Goal: Use online tool/utility: Utilize a website feature to perform a specific function

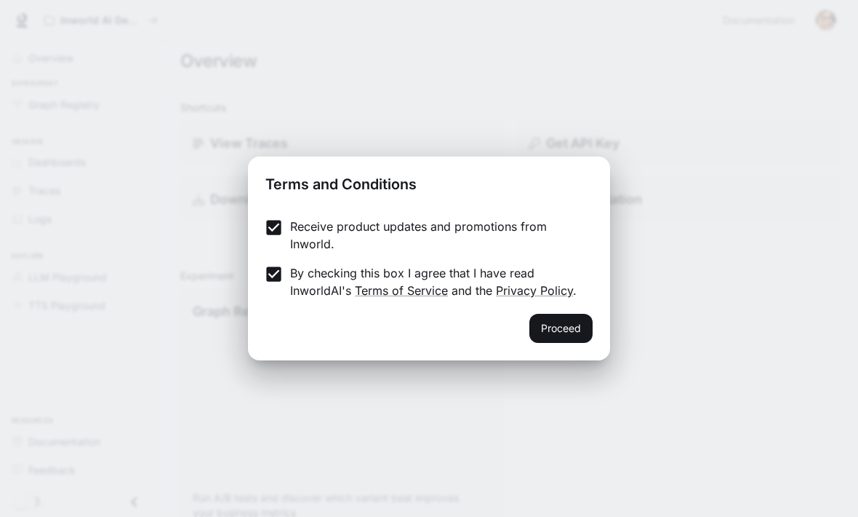
click at [572, 329] on button "Proceed" at bounding box center [561, 328] width 63 height 29
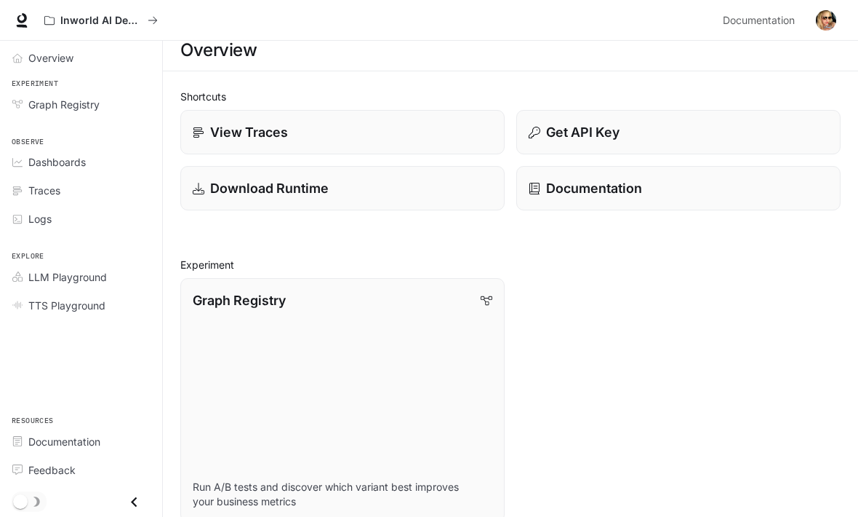
scroll to position [10, 0]
click at [95, 105] on span "Graph Registry" at bounding box center [63, 104] width 71 height 15
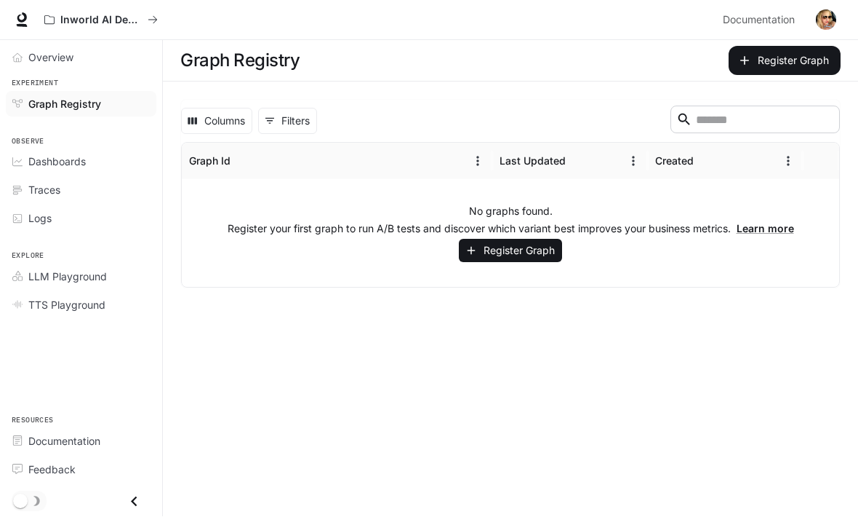
click at [77, 162] on span "Dashboards" at bounding box center [56, 161] width 57 height 15
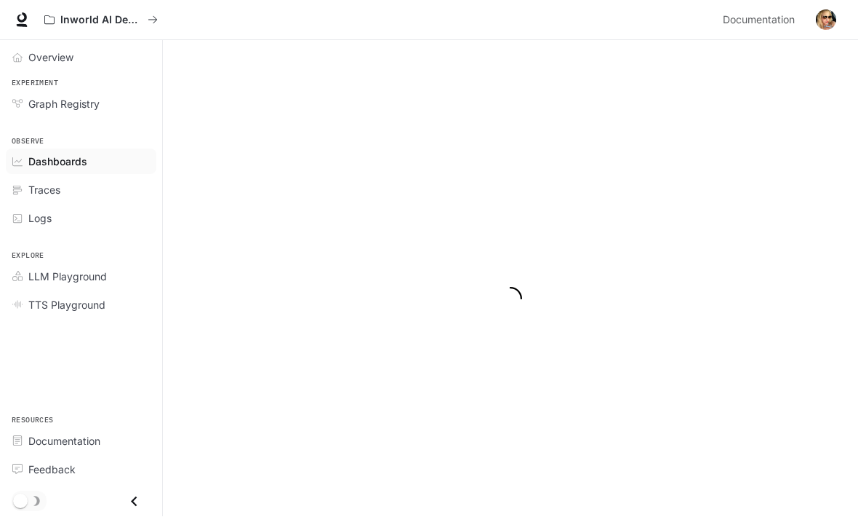
scroll to position [1, 0]
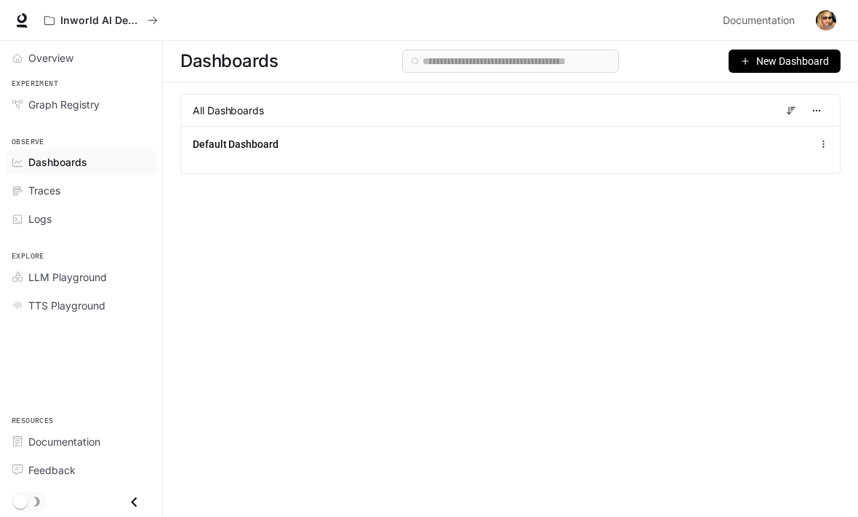
click at [49, 196] on span "Traces" at bounding box center [44, 190] width 32 height 15
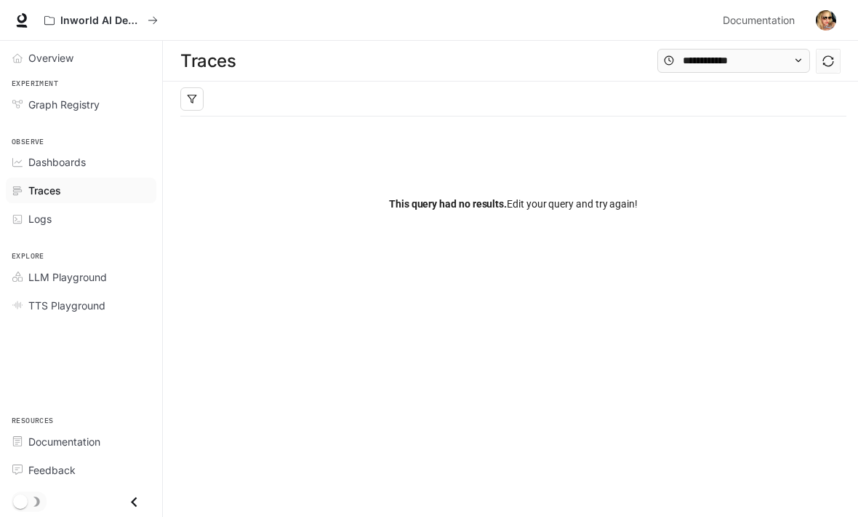
click at [76, 199] on link "Traces" at bounding box center [81, 190] width 151 height 25
click at [77, 218] on div "Logs" at bounding box center [88, 218] width 121 height 15
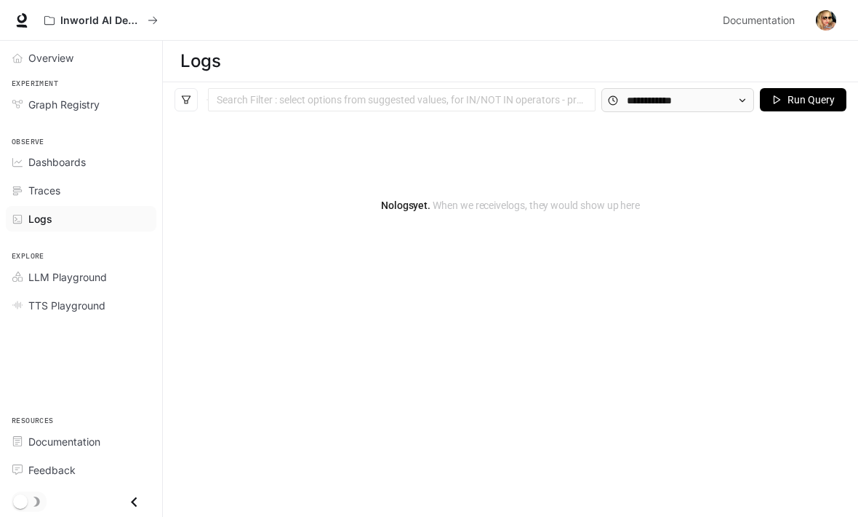
click at [70, 178] on link "Traces" at bounding box center [81, 190] width 151 height 25
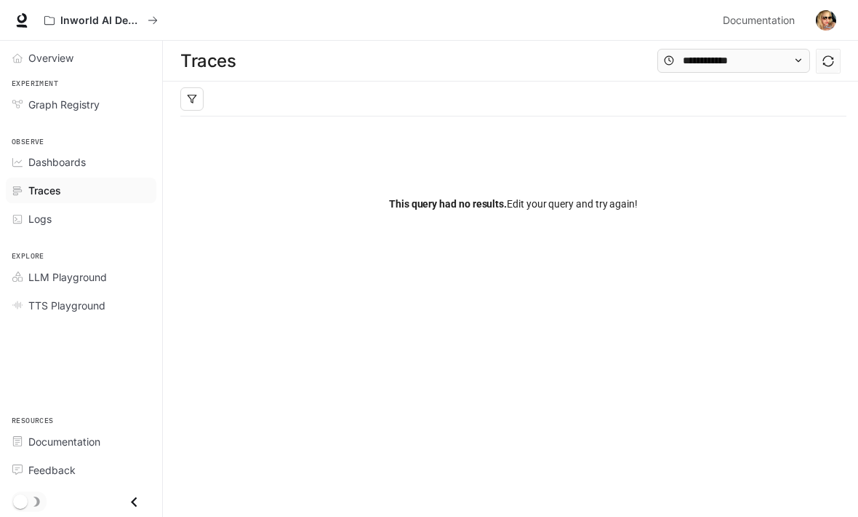
click at [36, 272] on span "LLM Playground" at bounding box center [67, 276] width 79 height 15
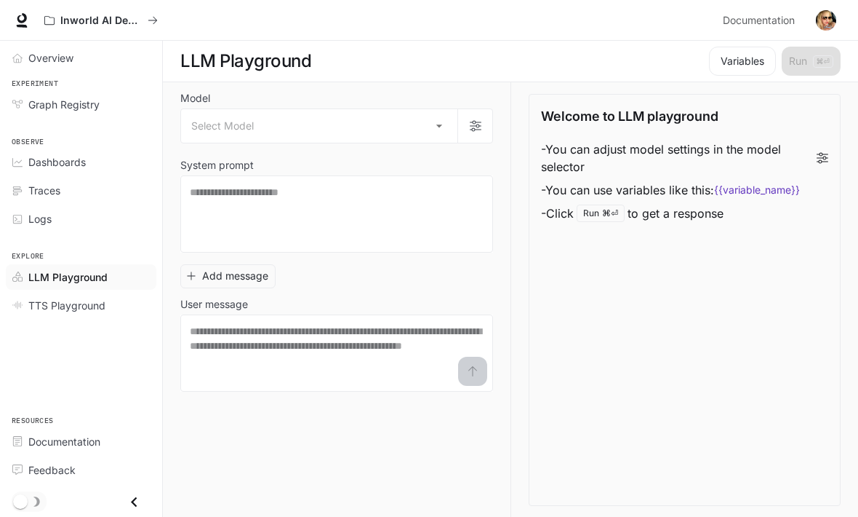
click at [43, 298] on span "TTS Playground" at bounding box center [66, 305] width 77 height 15
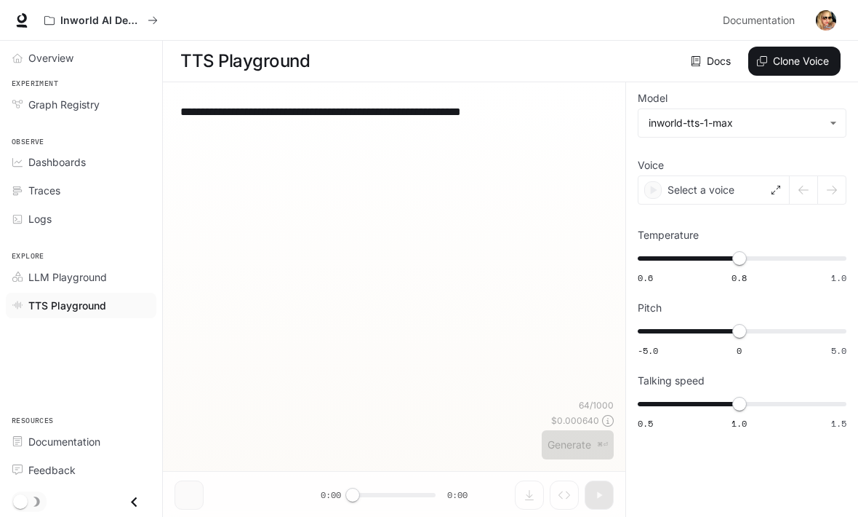
click at [31, 305] on span "TTS Playground" at bounding box center [67, 305] width 78 height 15
